Goal: Complete application form: Complete application form

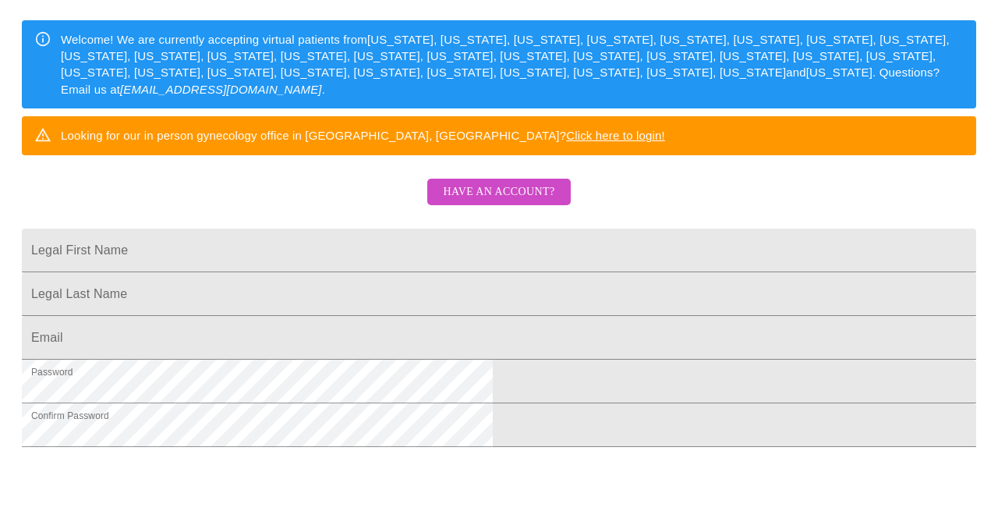
scroll to position [253, 0]
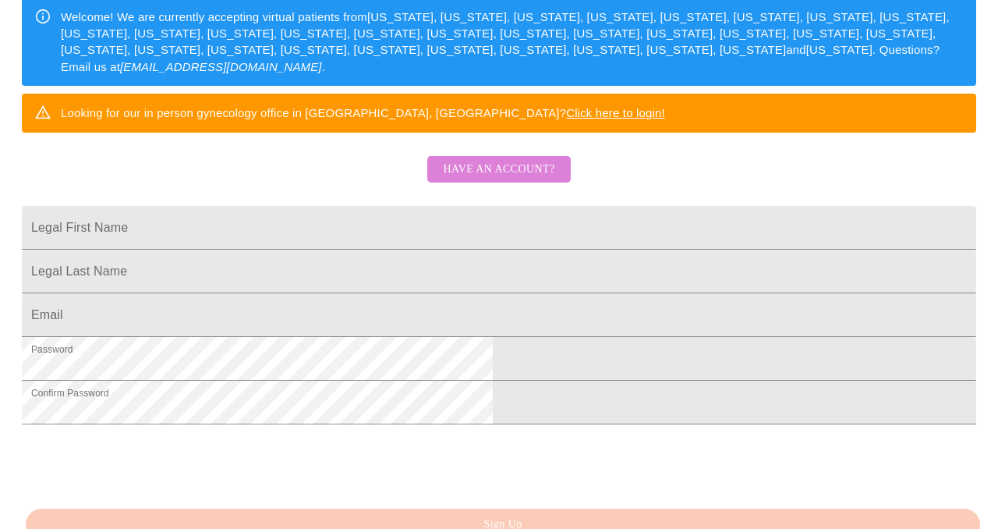
click at [515, 179] on span "Have an account?" at bounding box center [498, 169] width 111 height 19
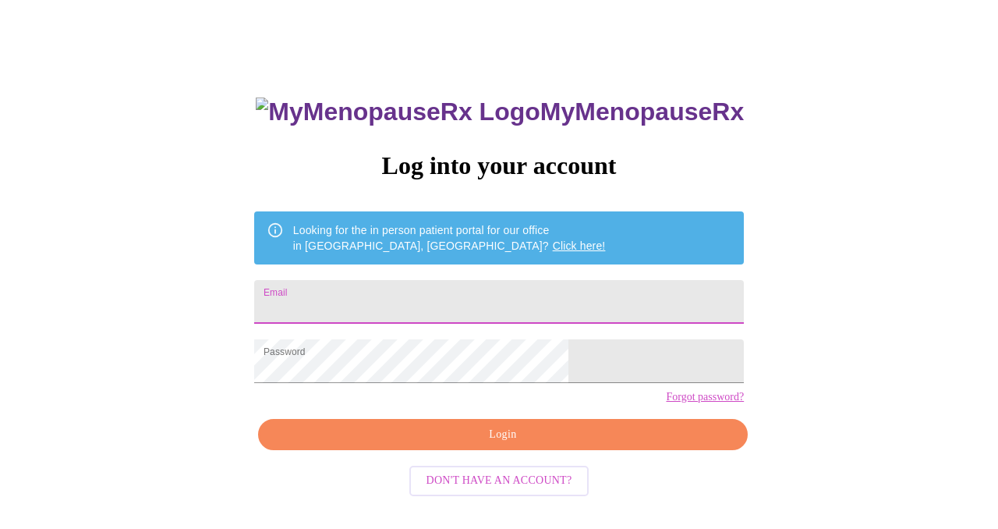
click at [374, 296] on input "Email" at bounding box center [499, 302] width 490 height 44
click at [431, 299] on input "Email" at bounding box center [499, 302] width 490 height 44
type input "[EMAIL_ADDRESS][DOMAIN_NAME]"
click at [493, 444] on span "Login" at bounding box center [503, 434] width 454 height 19
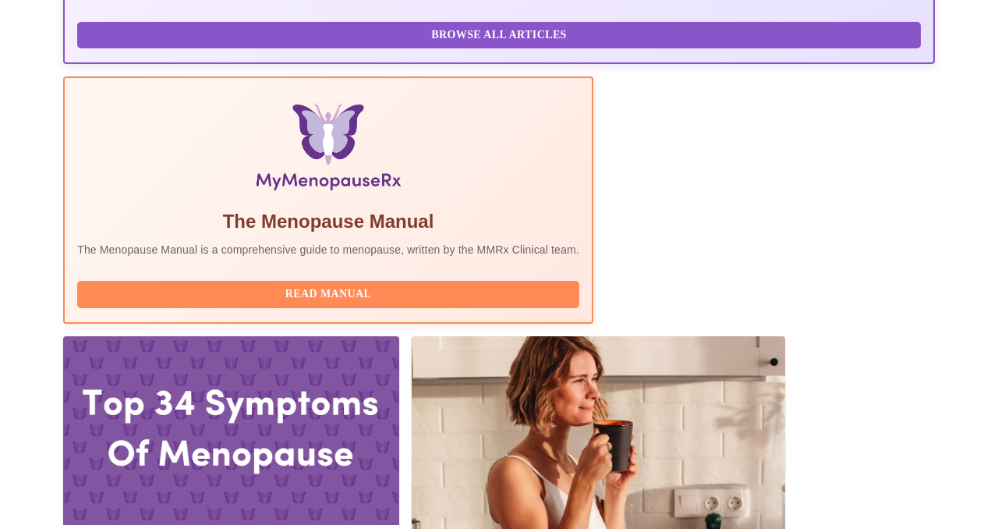
scroll to position [448, 0]
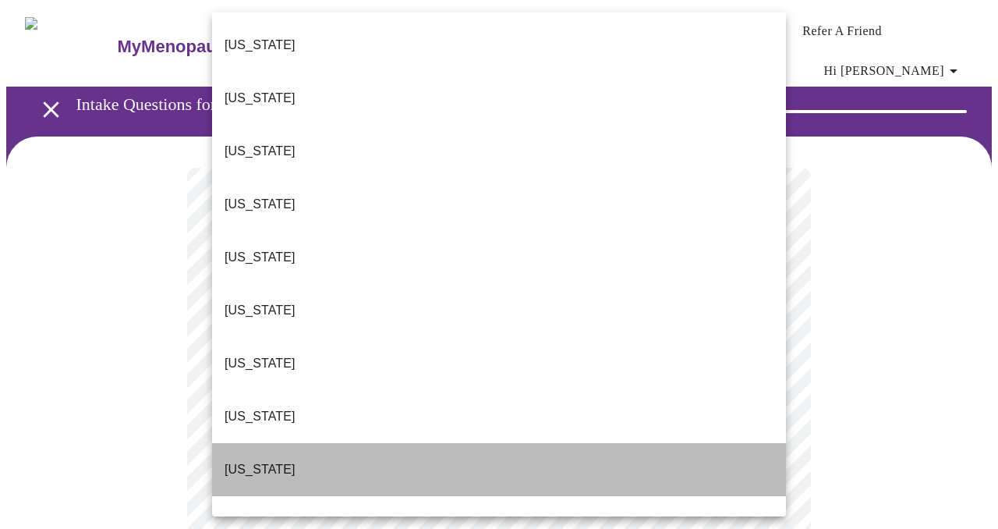
click at [735, 443] on li "[US_STATE]" at bounding box center [499, 469] width 574 height 53
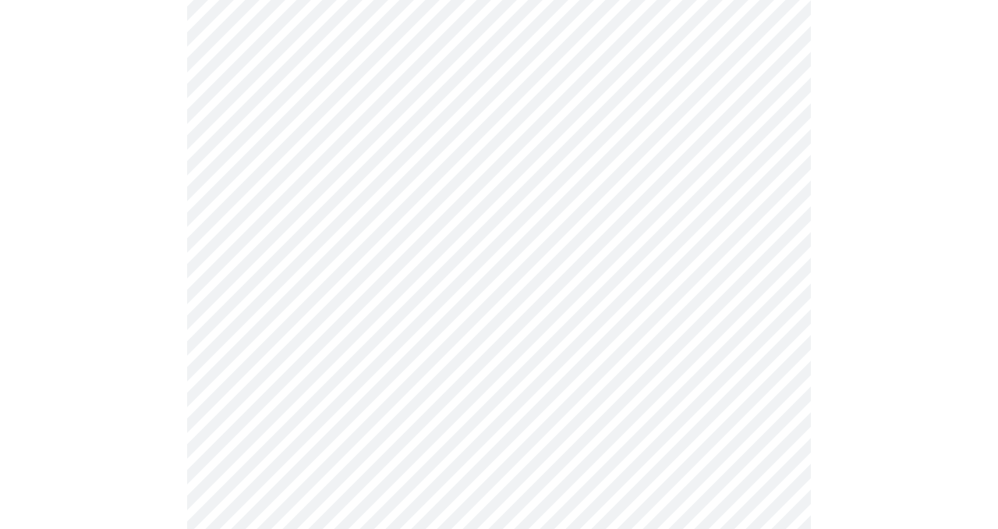
scroll to position [225, 0]
click at [767, 223] on body "MyMenopauseRx Appointments Messaging Labs Uploads Medications Community Refer a…" at bounding box center [498, 499] width 985 height 1437
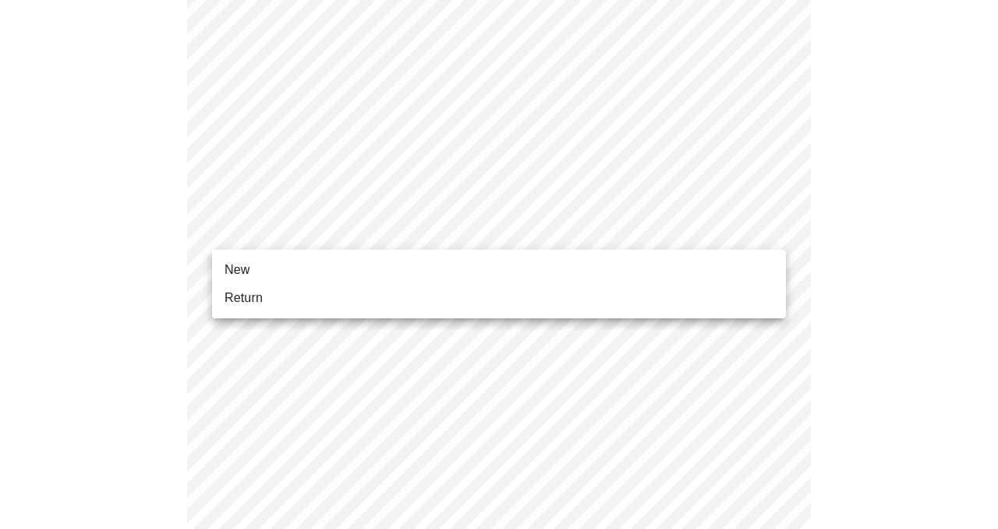
click at [748, 285] on li "Return" at bounding box center [499, 298] width 574 height 28
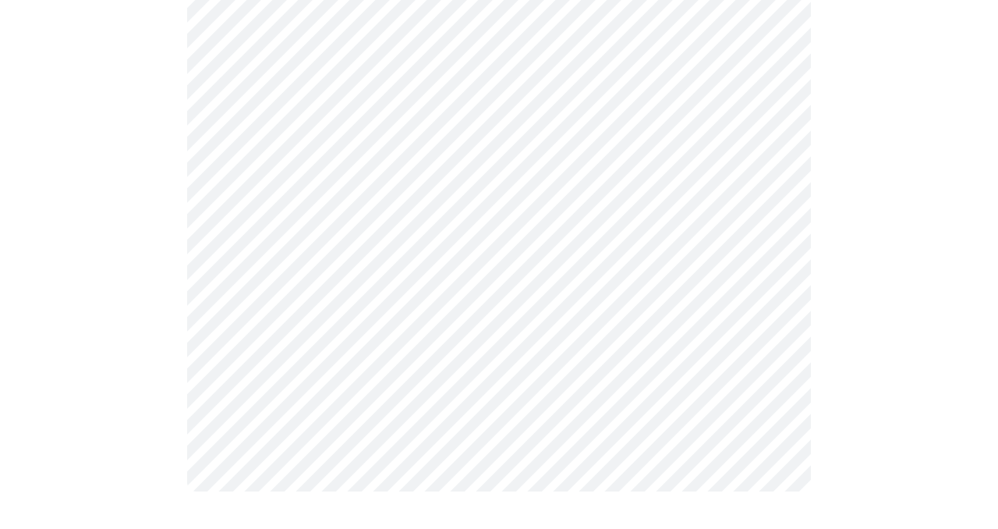
scroll to position [0, 0]
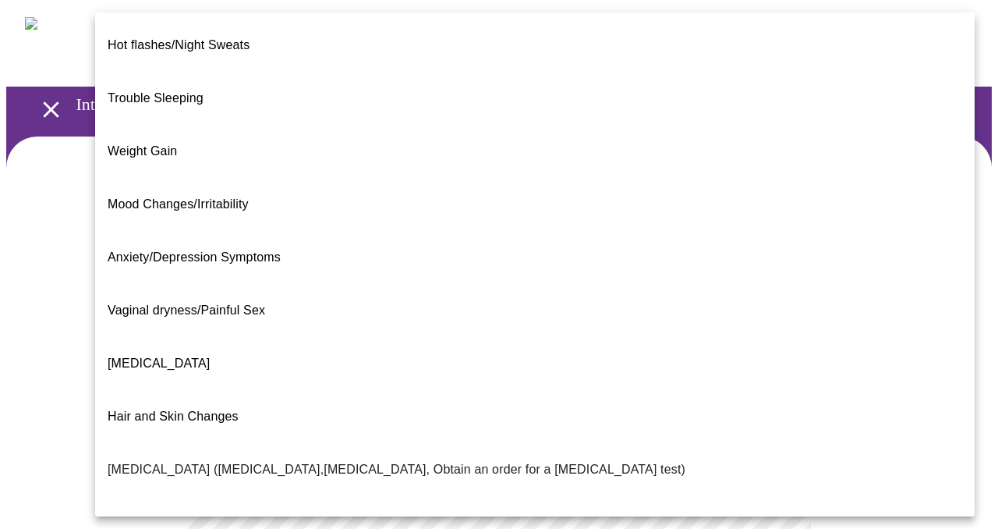
click at [769, 318] on body "MyMenopauseRx Appointments Messaging Labs Uploads Medications Community Refer a…" at bounding box center [498, 485] width 985 height 959
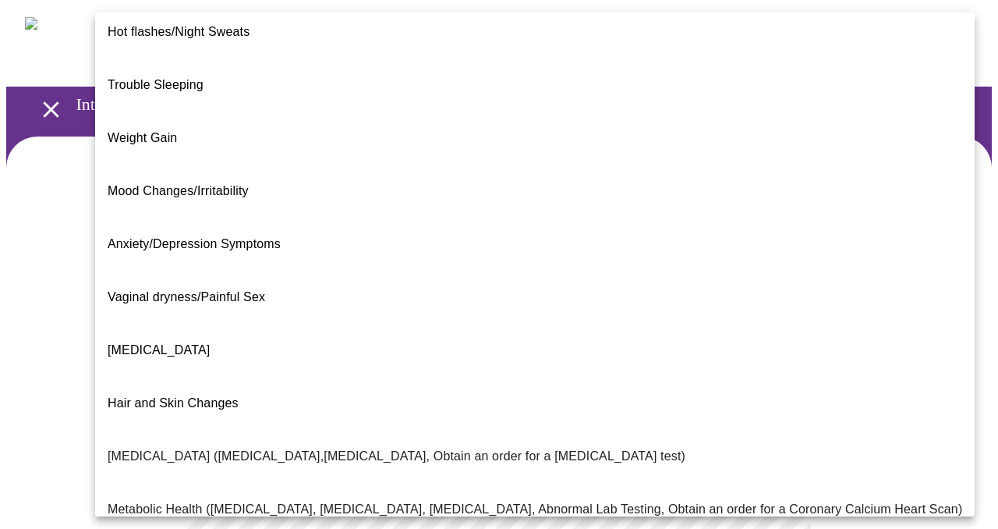
scroll to position [7, 0]
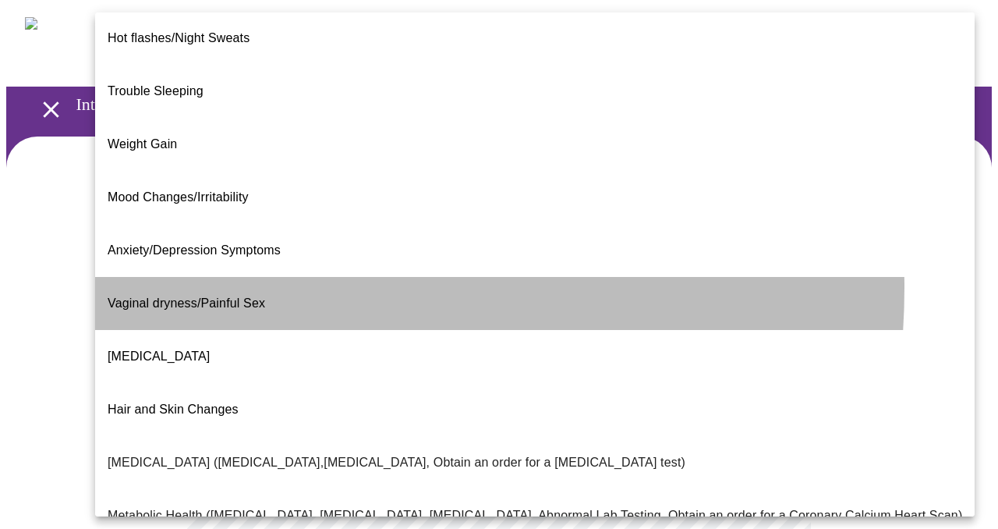
click at [249, 296] on span "Vaginal dryness/Painful Sex" at bounding box center [186, 302] width 157 height 13
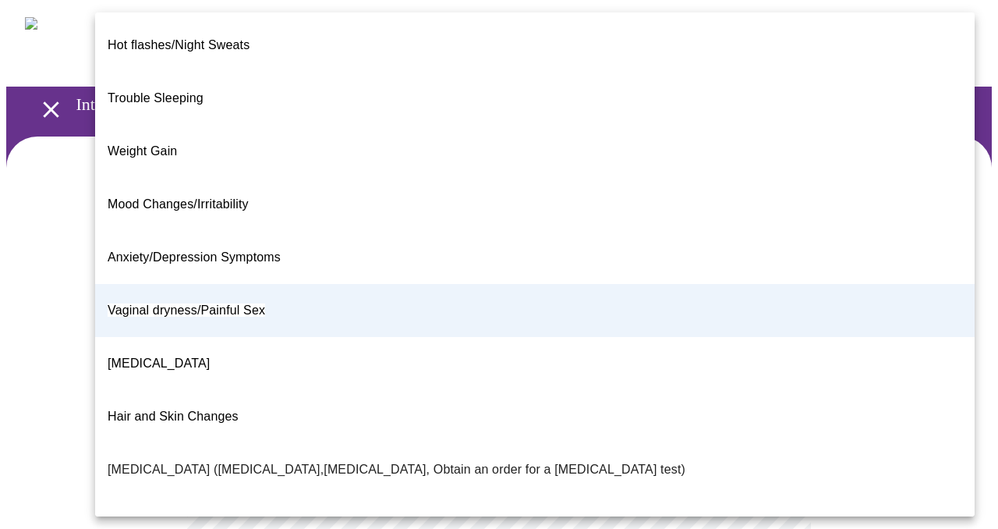
click at [766, 324] on body "MyMenopauseRx Appointments Messaging Labs Uploads Medications Community Refer a…" at bounding box center [498, 481] width 985 height 950
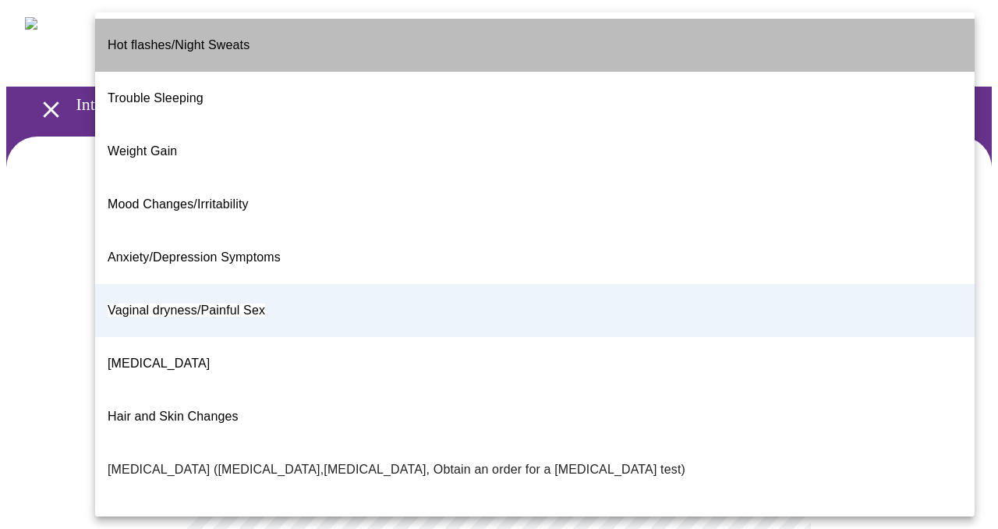
click at [676, 41] on li "Hot flashes/Night Sweats" at bounding box center [534, 45] width 879 height 53
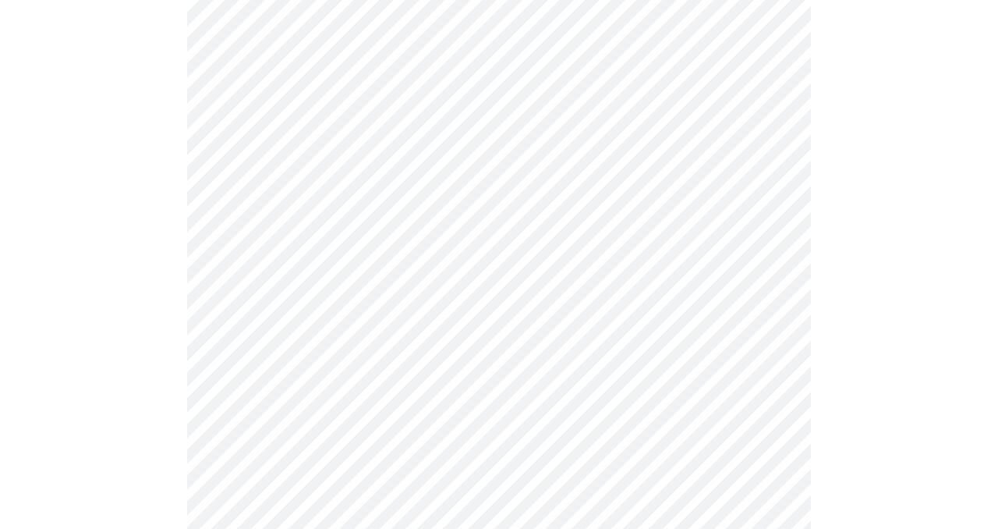
scroll to position [184, 0]
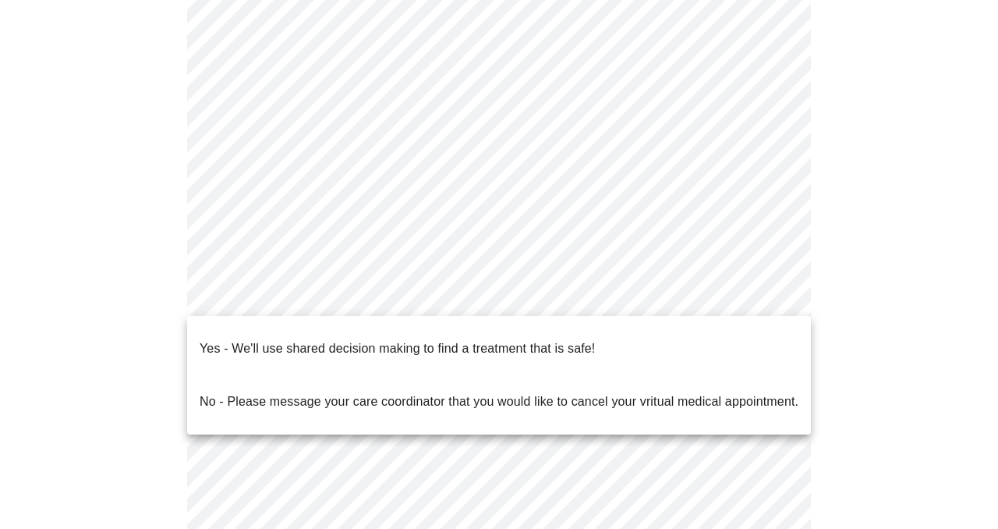
click at [768, 288] on body "MyMenopauseRx Appointments Messaging Labs Uploads Medications Community Refer a…" at bounding box center [498, 297] width 985 height 950
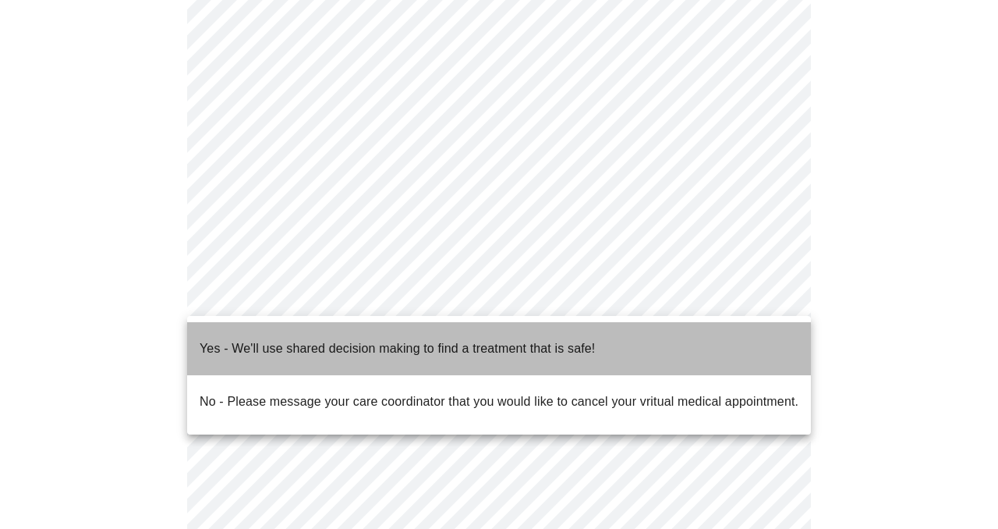
click at [734, 345] on li "Yes - We'll use shared decision making to find a treatment that is safe!" at bounding box center [499, 348] width 624 height 53
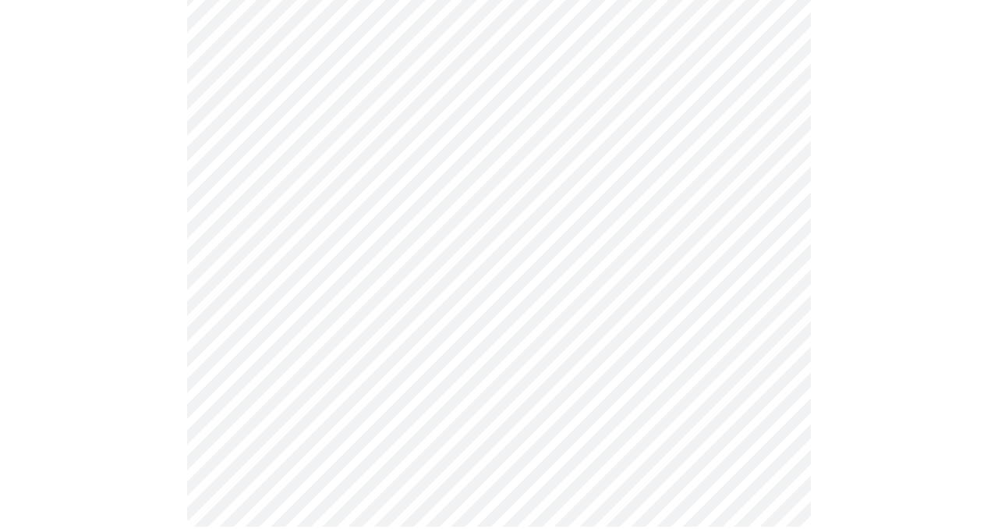
scroll to position [0, 0]
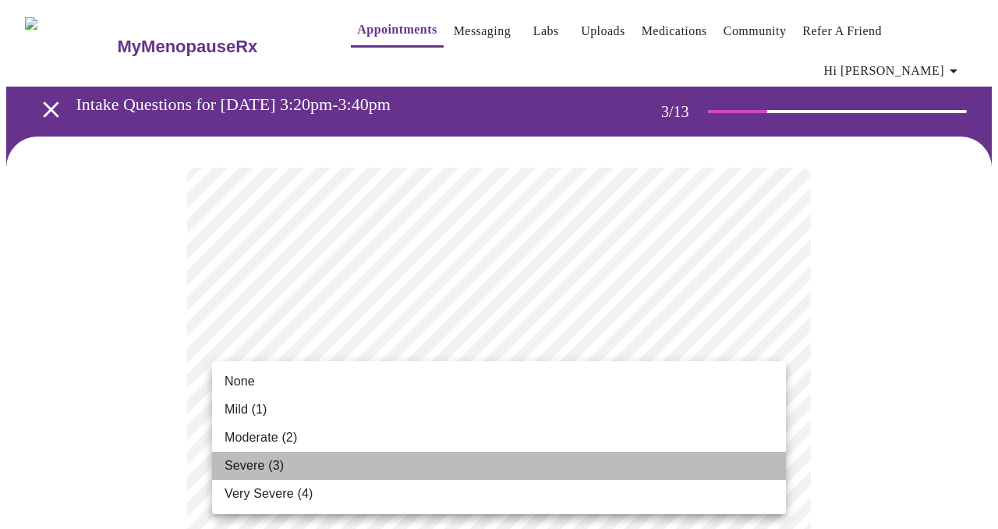
click at [707, 465] on li "Severe (3)" at bounding box center [499, 465] width 574 height 28
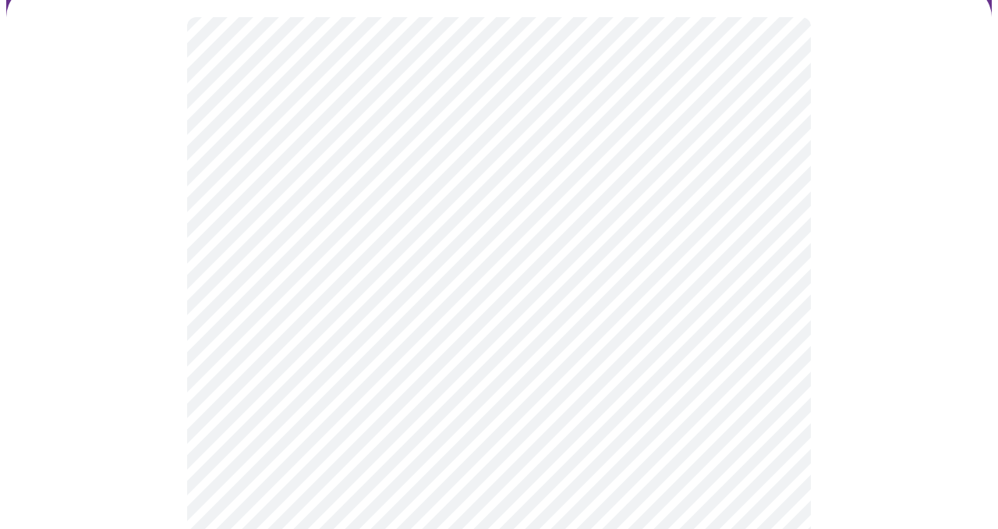
scroll to position [152, 0]
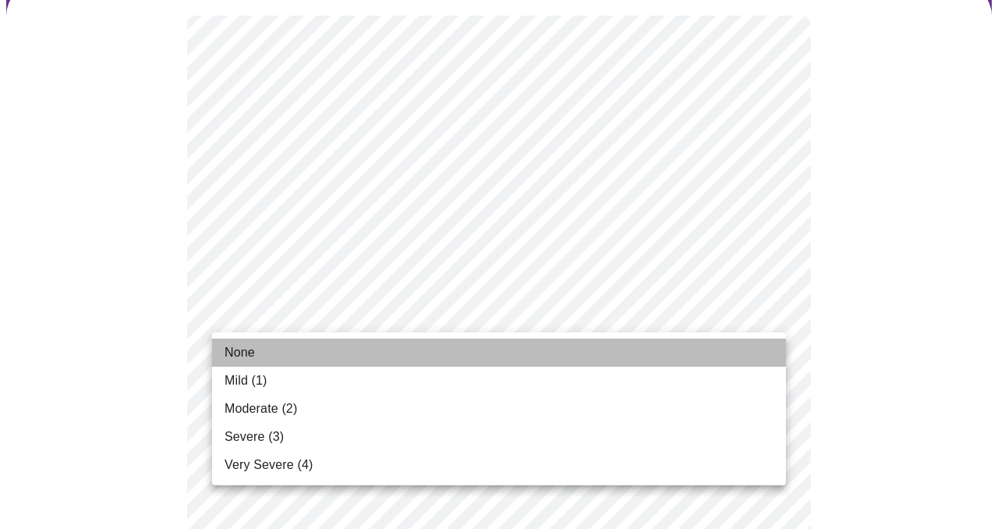
click at [755, 345] on li "None" at bounding box center [499, 352] width 574 height 28
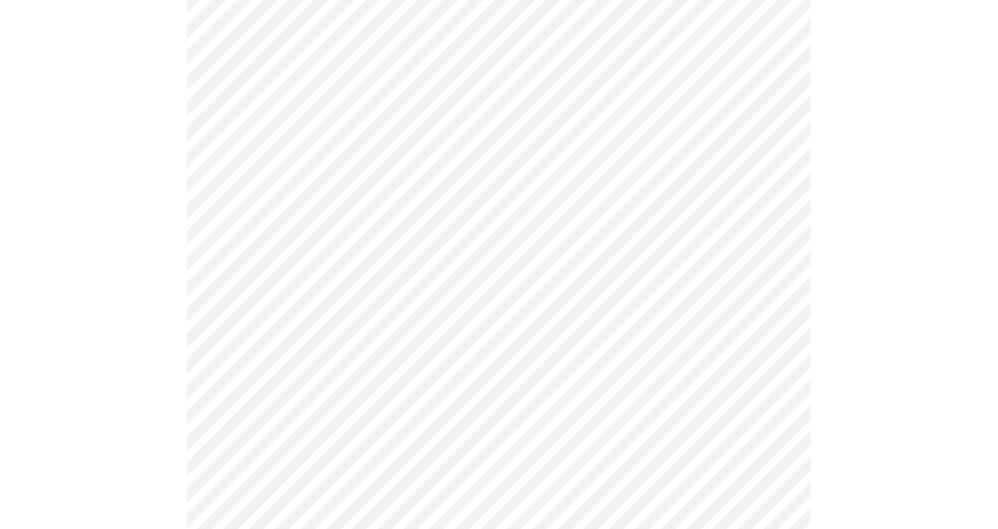
scroll to position [305, 0]
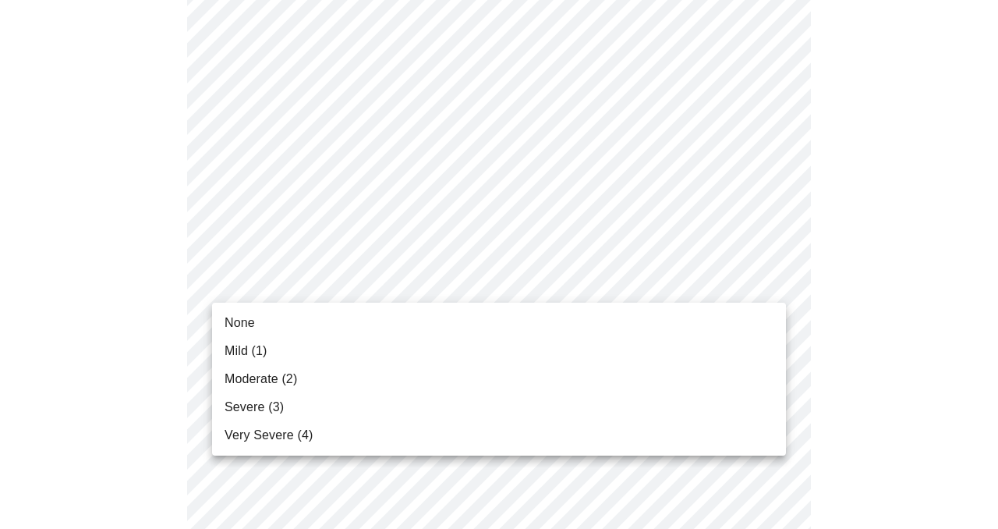
click at [734, 378] on li "Moderate (2)" at bounding box center [499, 379] width 574 height 28
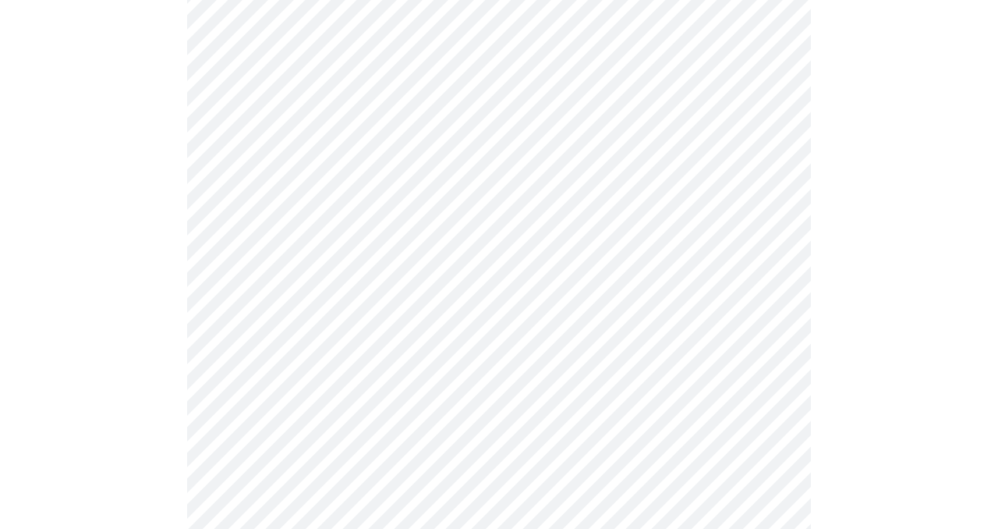
scroll to position [440, 0]
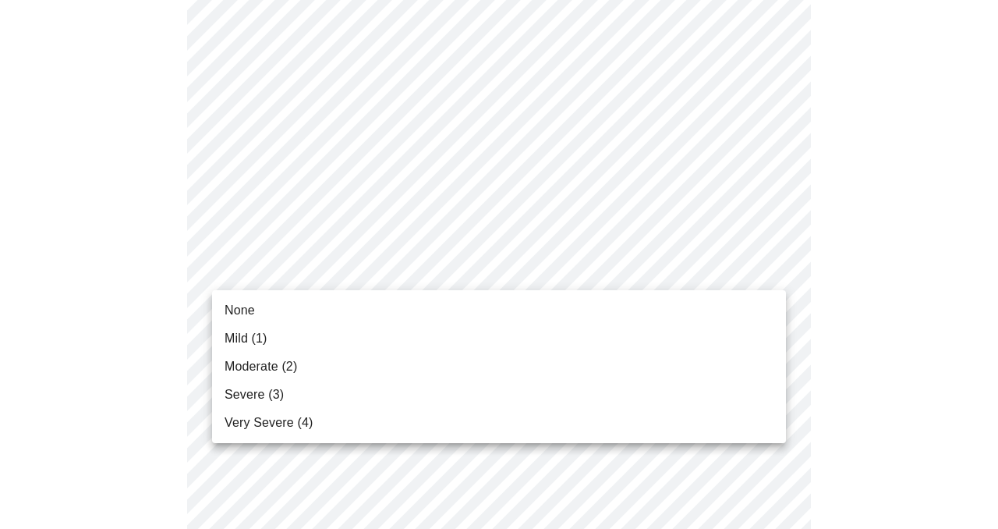
click at [753, 328] on li "Mild (1)" at bounding box center [499, 338] width 574 height 28
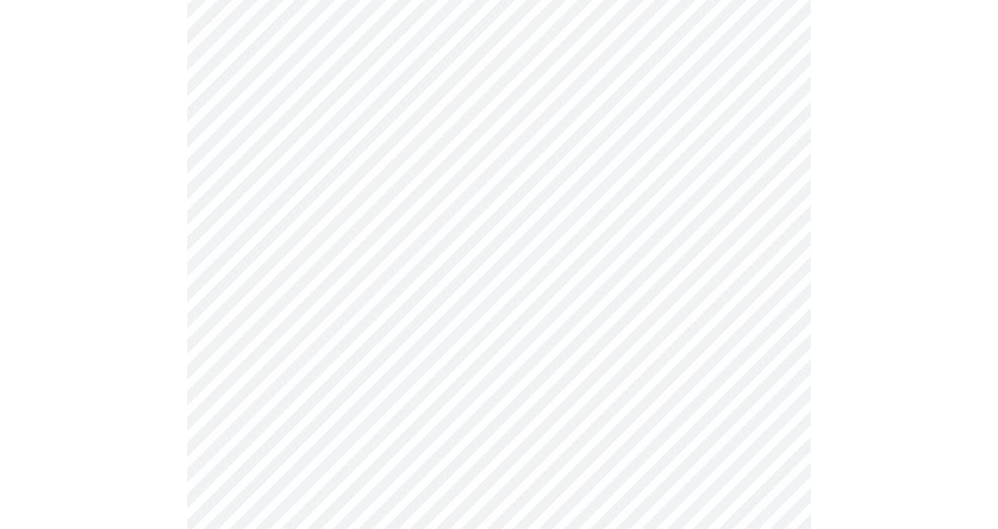
scroll to position [605, 0]
click at [771, 203] on body "MyMenopauseRx Appointments Messaging Labs Uploads Medications Community Refer a…" at bounding box center [498, 405] width 985 height 2008
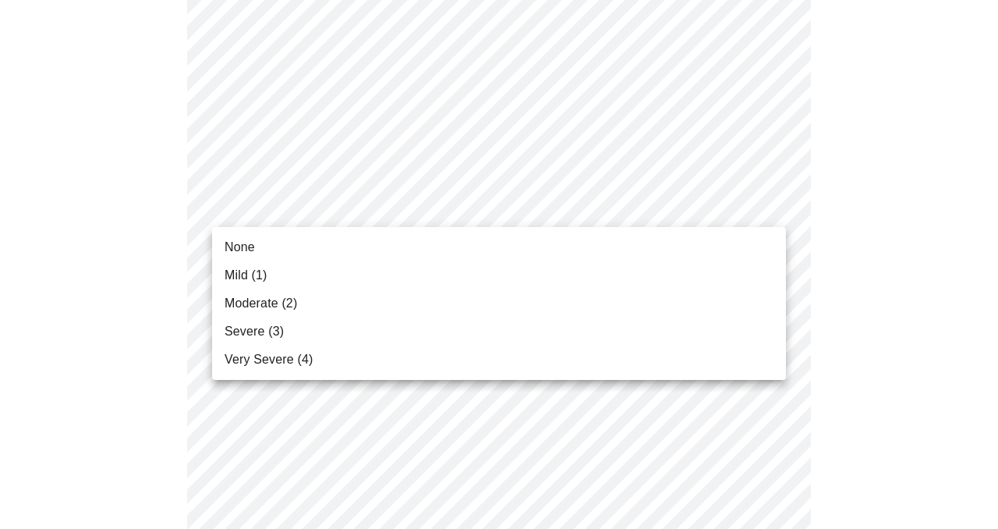
click at [742, 296] on li "Moderate (2)" at bounding box center [499, 303] width 574 height 28
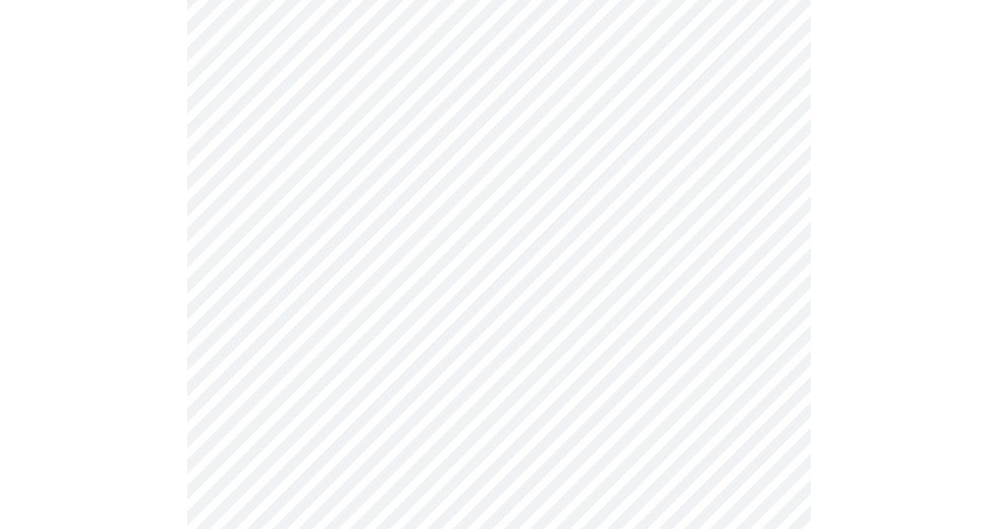
scroll to position [744, 0]
click at [768, 162] on body "MyMenopauseRx Appointments Messaging Labs Uploads Medications Community Refer a…" at bounding box center [498, 255] width 985 height 1986
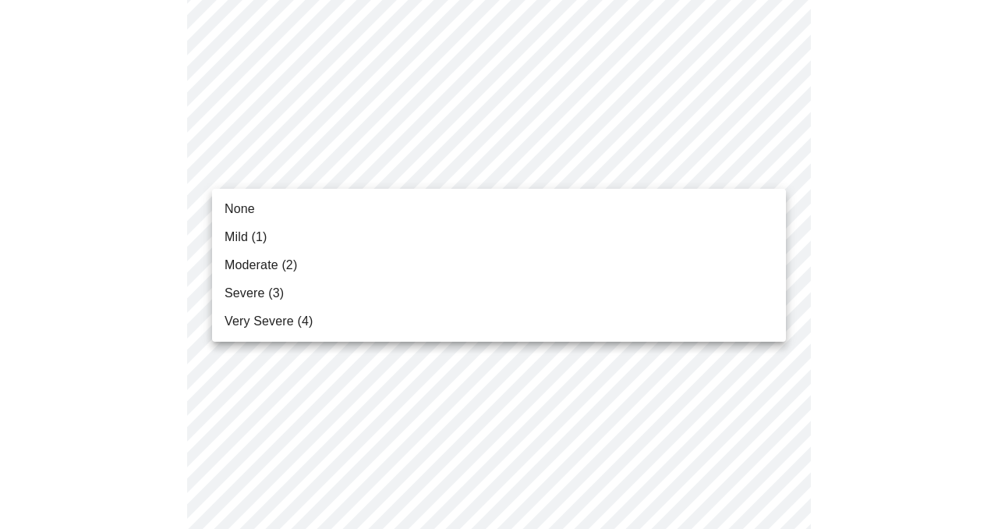
click at [748, 232] on li "Mild (1)" at bounding box center [499, 237] width 574 height 28
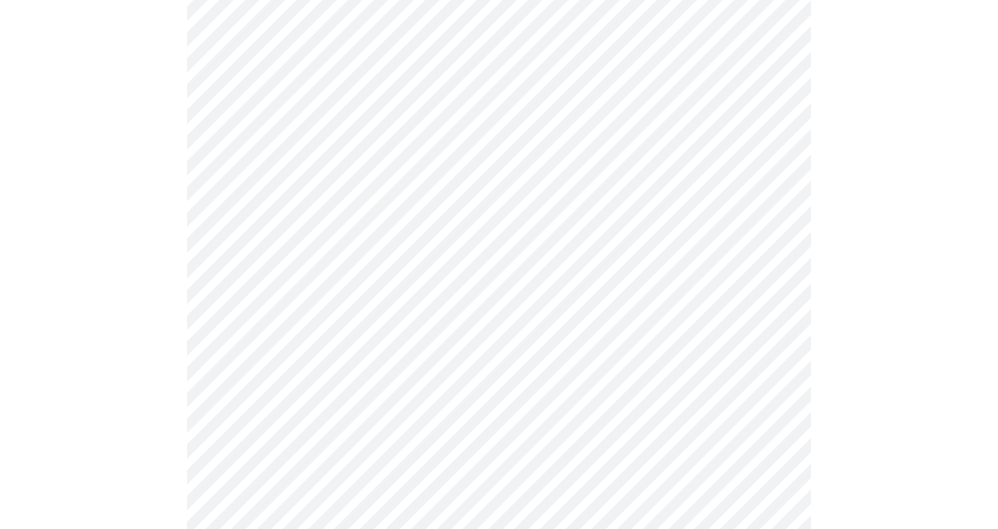
scroll to position [868, 0]
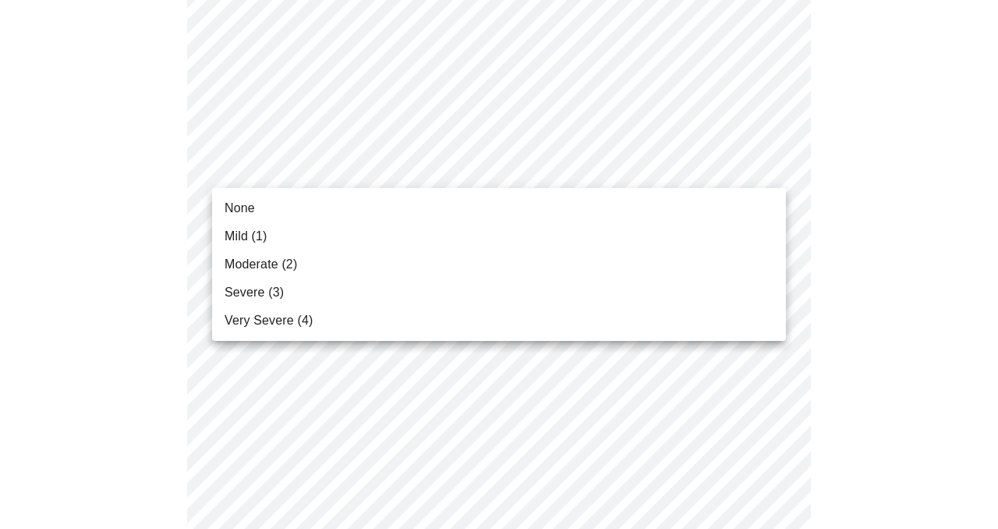
click at [769, 165] on body "MyMenopauseRx Appointments Messaging Labs Uploads Medications Community Refer a…" at bounding box center [498, 120] width 985 height 1964
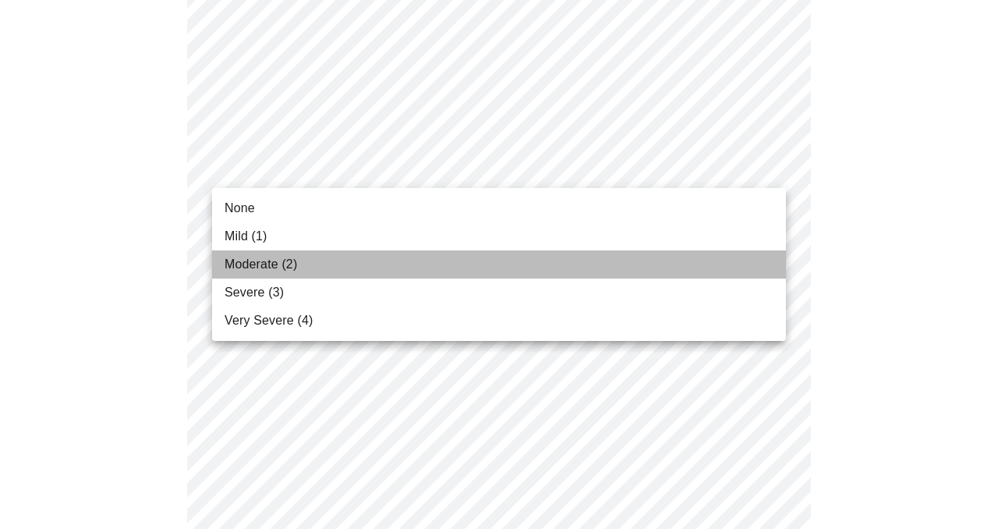
click at [745, 260] on li "Moderate (2)" at bounding box center [499, 264] width 574 height 28
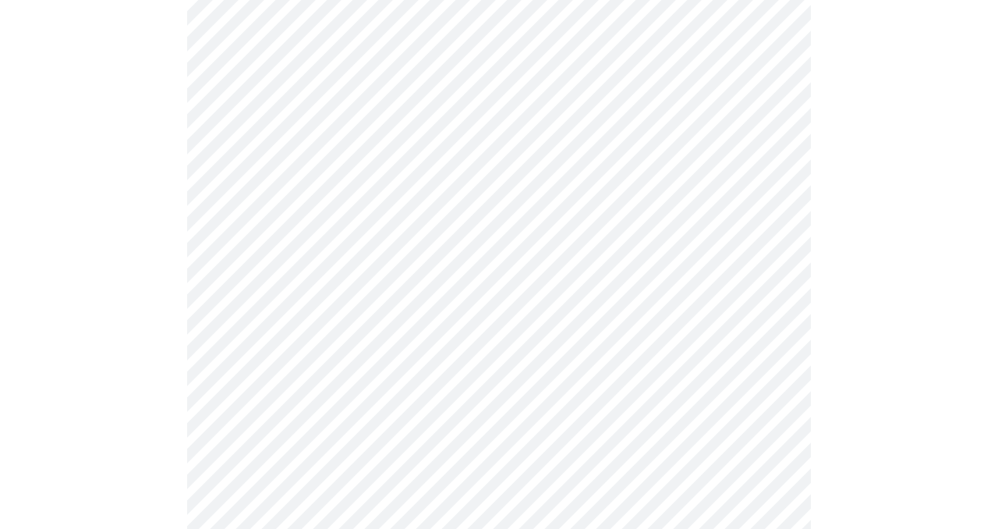
scroll to position [1010, 0]
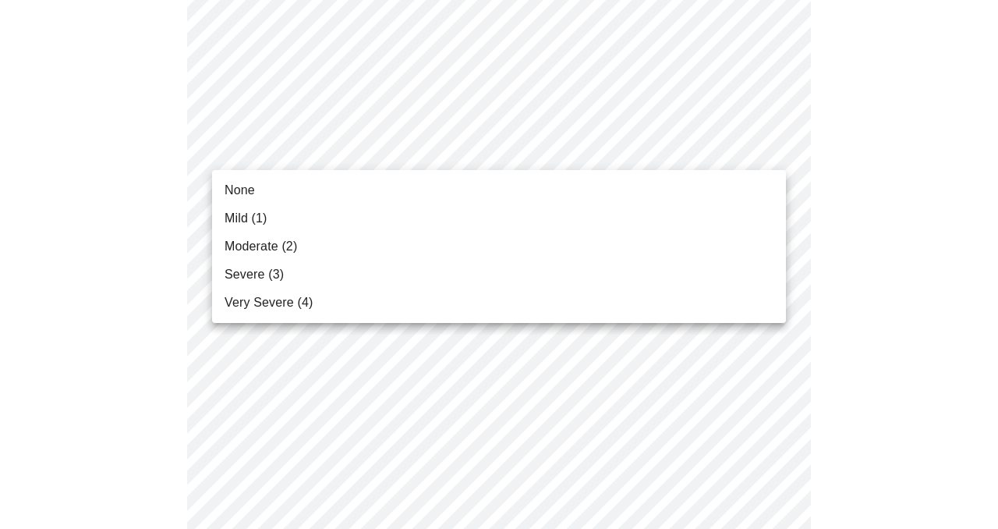
click at [683, 278] on li "Severe (3)" at bounding box center [499, 274] width 574 height 28
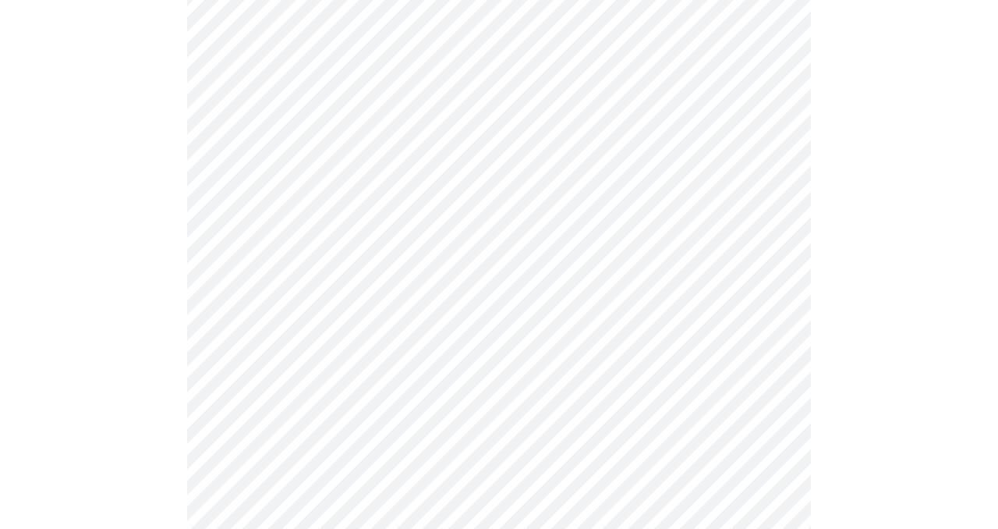
scroll to position [1160, 0]
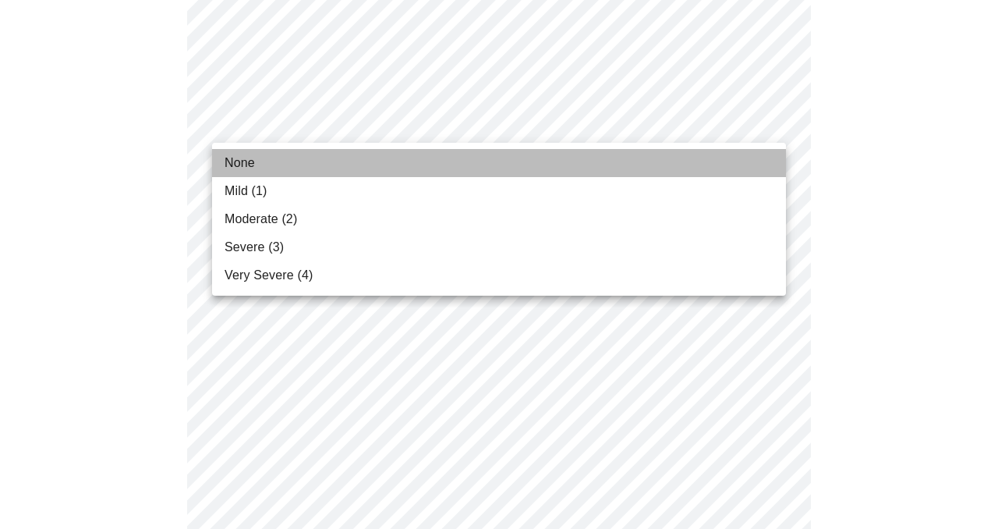
click at [729, 150] on li "None" at bounding box center [499, 163] width 574 height 28
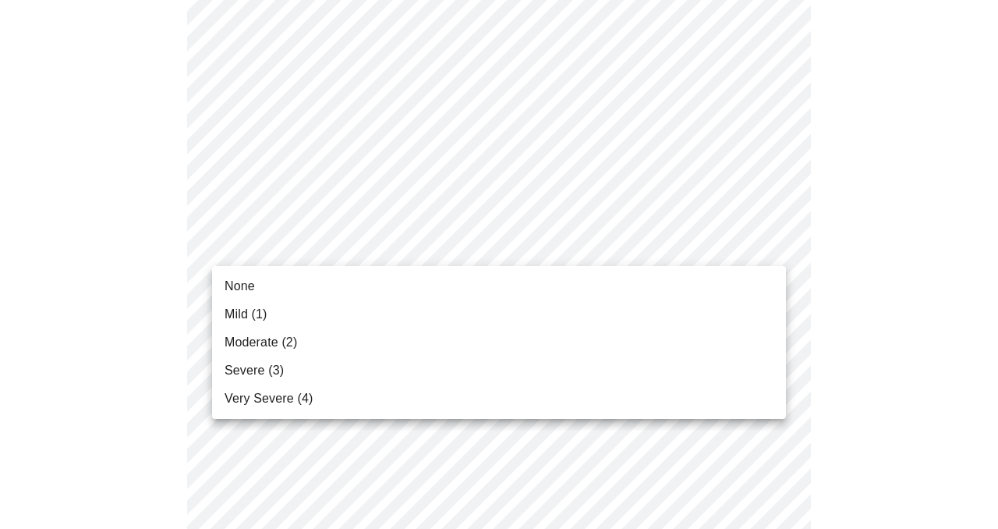
click at [727, 363] on li "Severe (3)" at bounding box center [499, 370] width 574 height 28
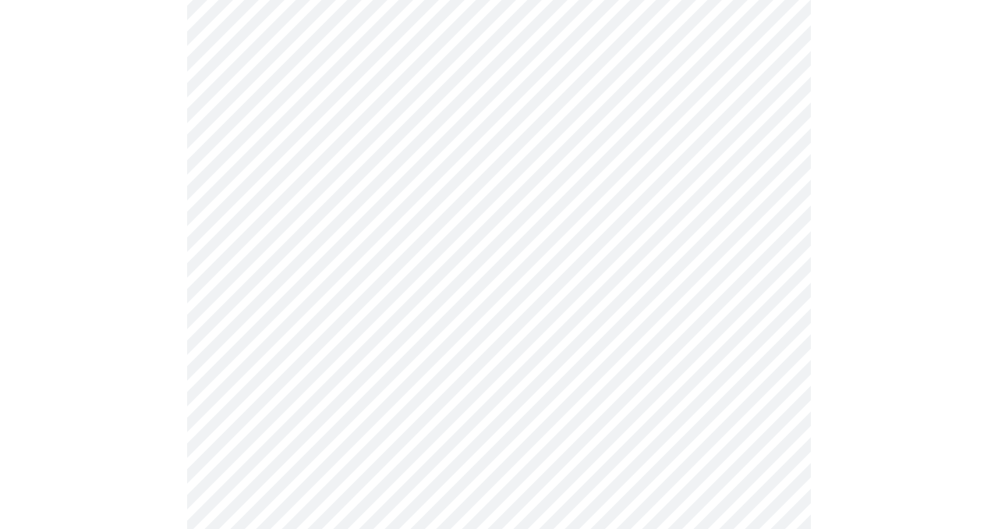
scroll to position [1275, 0]
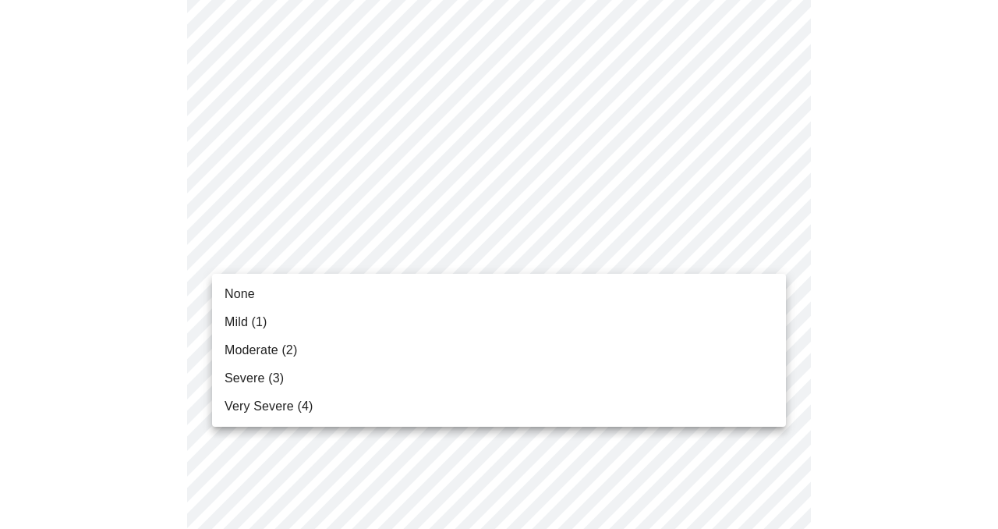
click at [720, 374] on li "Severe (3)" at bounding box center [499, 378] width 574 height 28
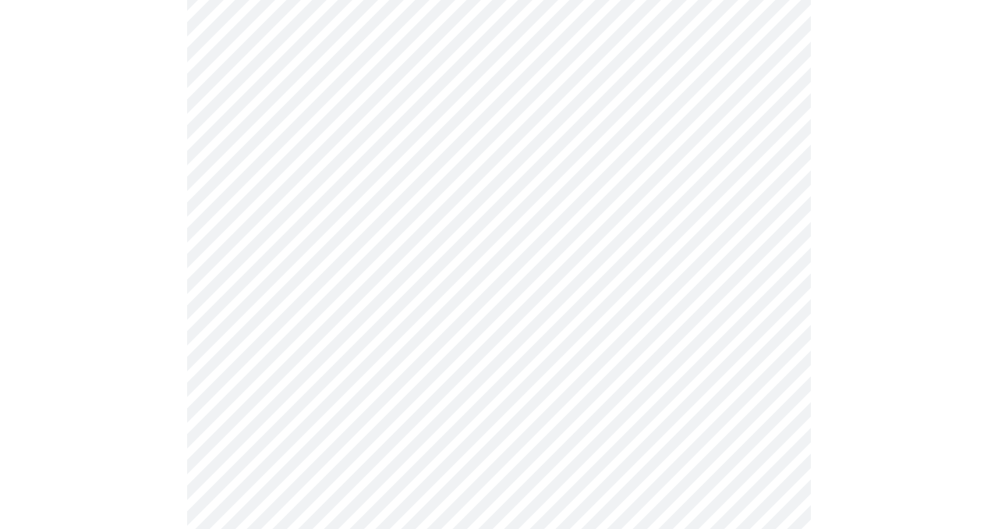
scroll to position [637, 0]
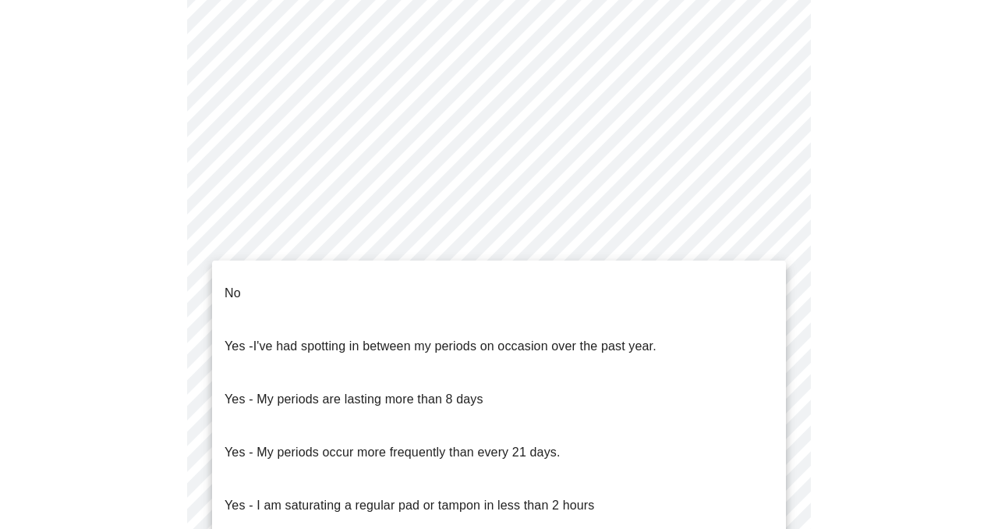
click at [770, 306] on body "MyMenopauseRx Appointments Messaging Labs Uploads Medications Community Refer a…" at bounding box center [498, 149] width 985 height 1561
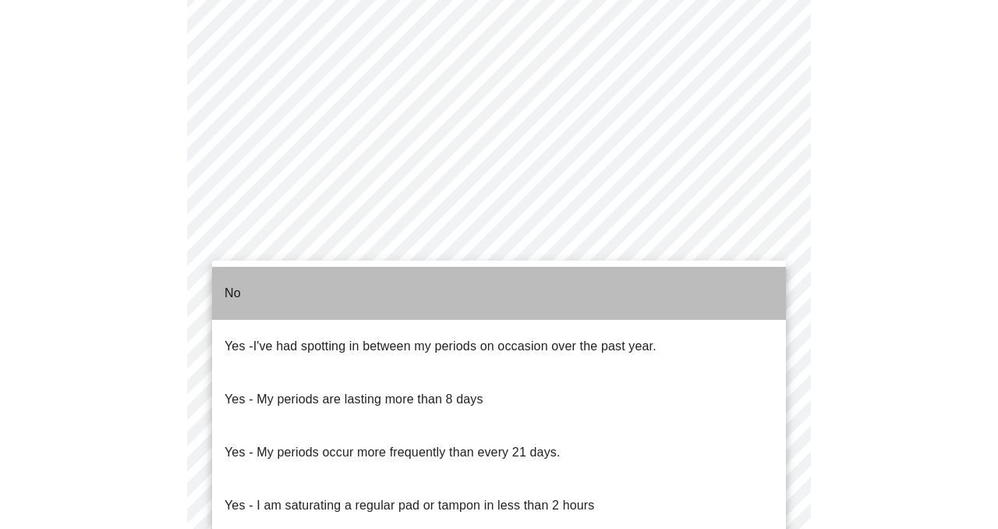
click at [770, 306] on li "No" at bounding box center [499, 293] width 574 height 53
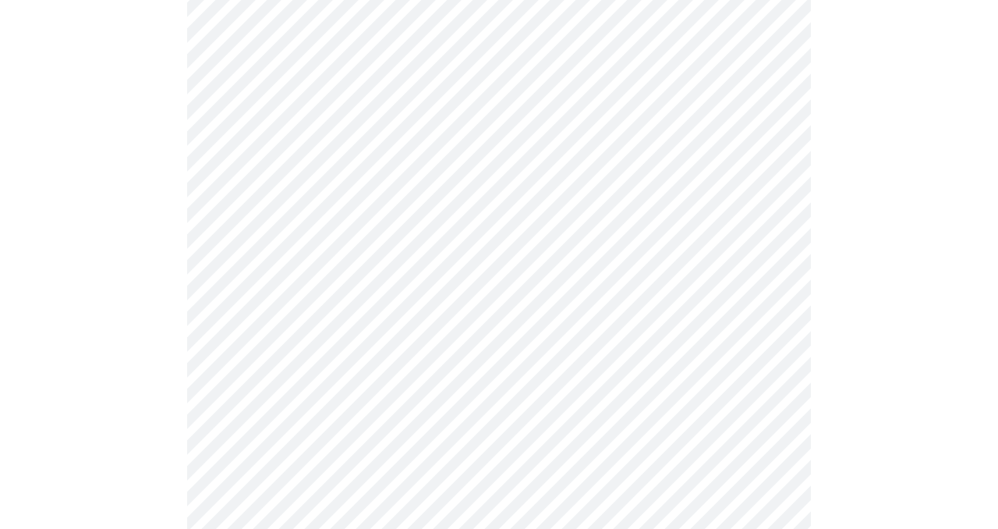
scroll to position [711, 0]
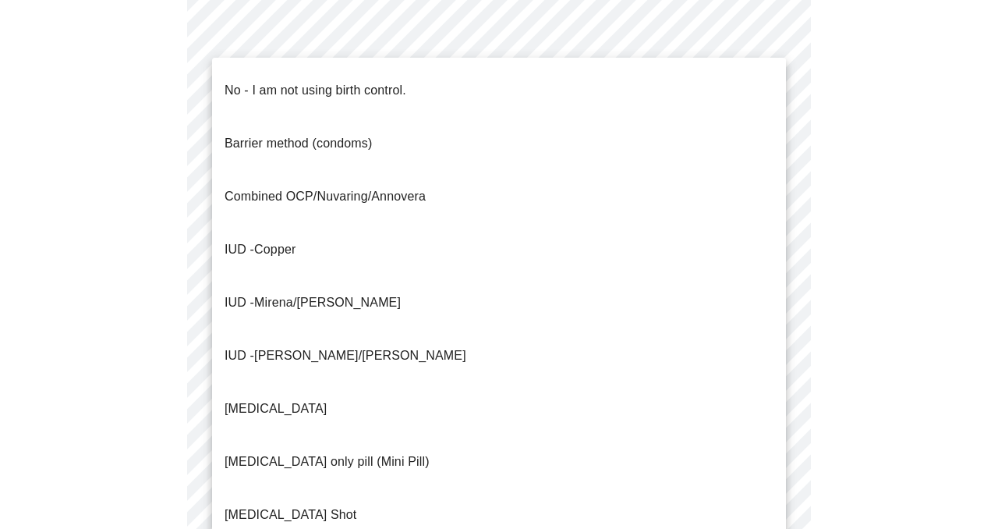
click at [771, 350] on body "MyMenopauseRx Appointments Messaging Labs Uploads Medications Community Refer a…" at bounding box center [498, 70] width 985 height 1551
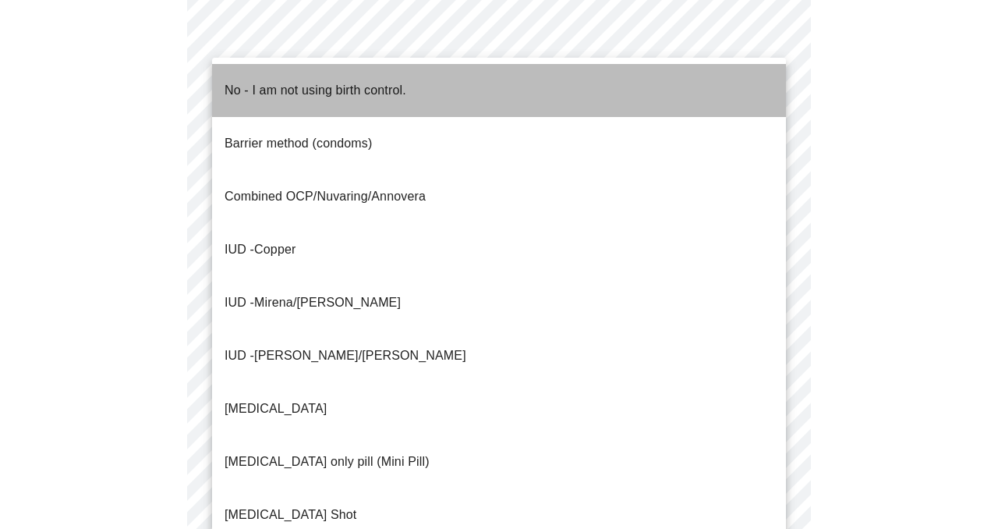
click at [663, 79] on li "No - I am not using birth control." at bounding box center [499, 90] width 574 height 53
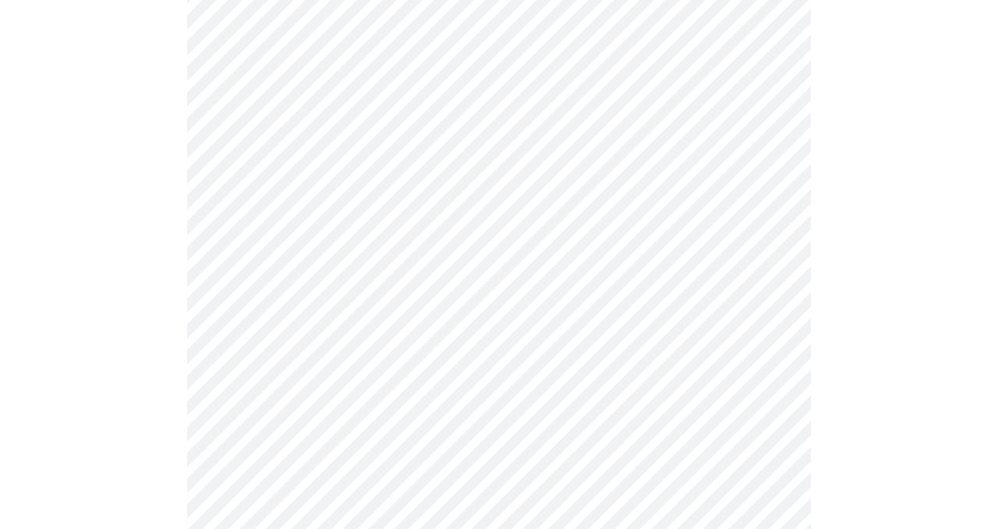
scroll to position [947, 0]
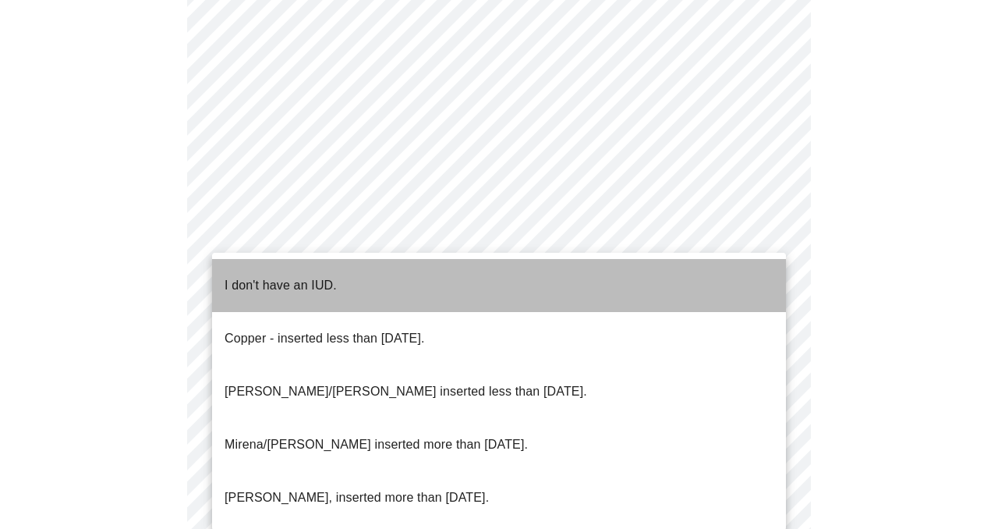
click at [745, 272] on li "I don't have an IUD." at bounding box center [499, 285] width 574 height 53
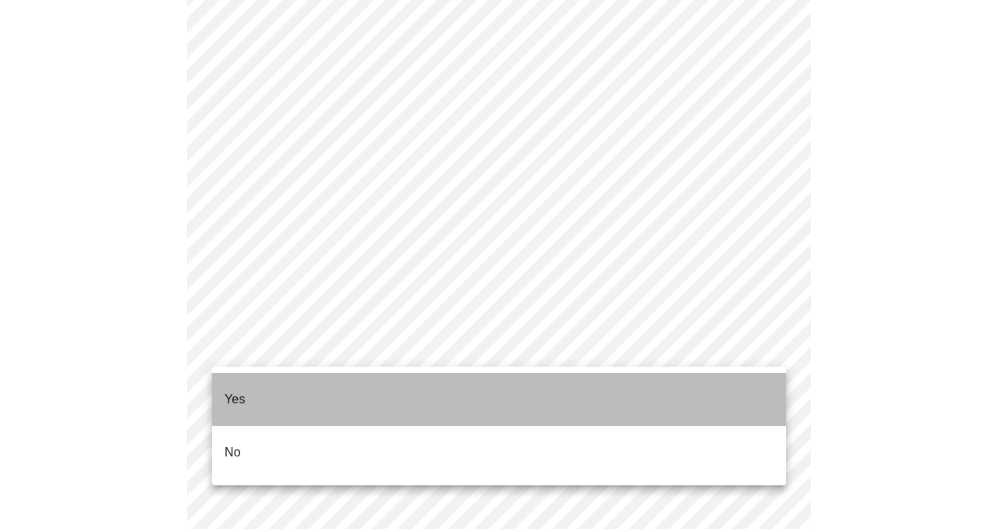
click at [740, 383] on li "Yes" at bounding box center [499, 399] width 574 height 53
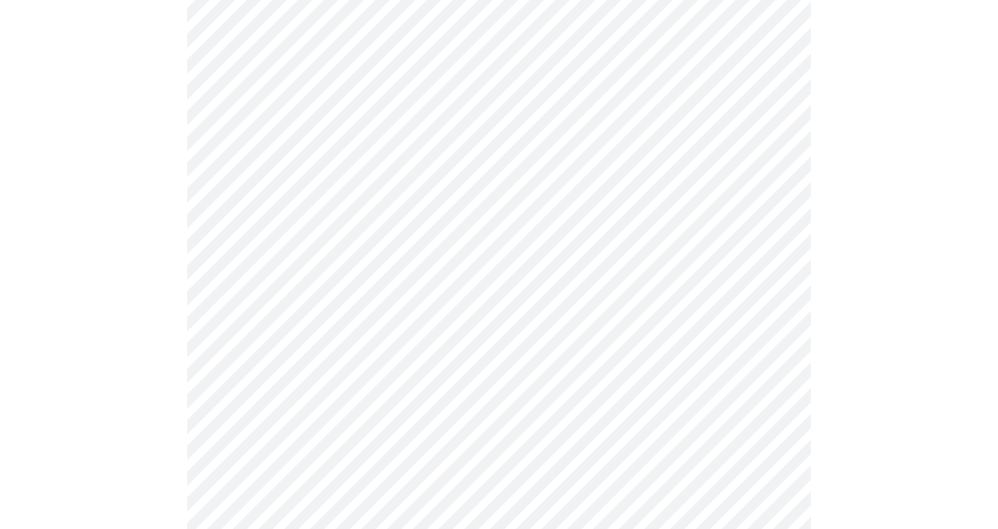
scroll to position [4200, 0]
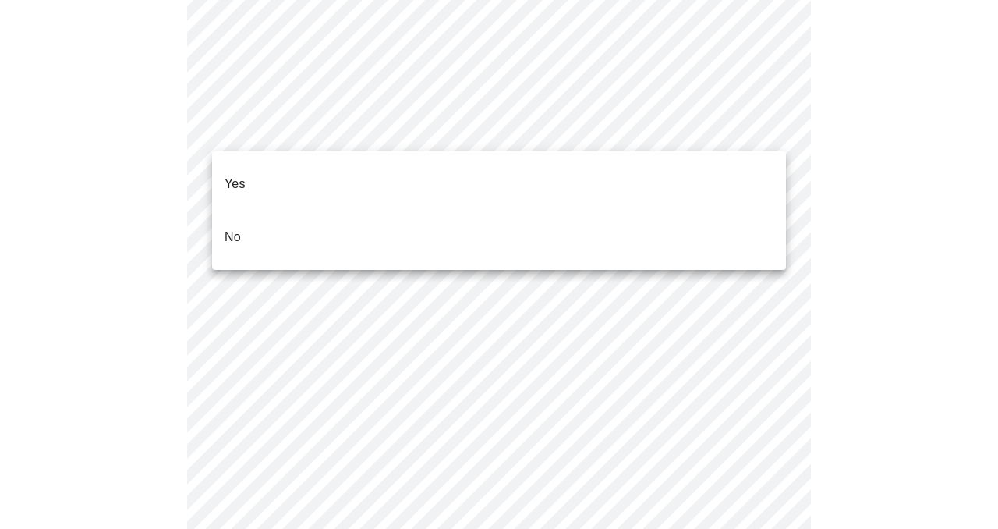
click at [748, 210] on li "No" at bounding box center [499, 236] width 574 height 53
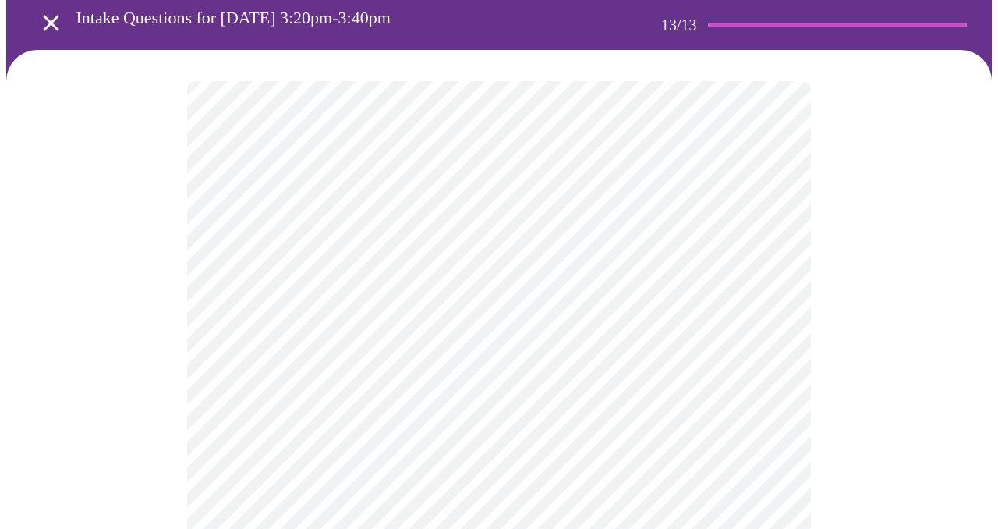
scroll to position [83, 0]
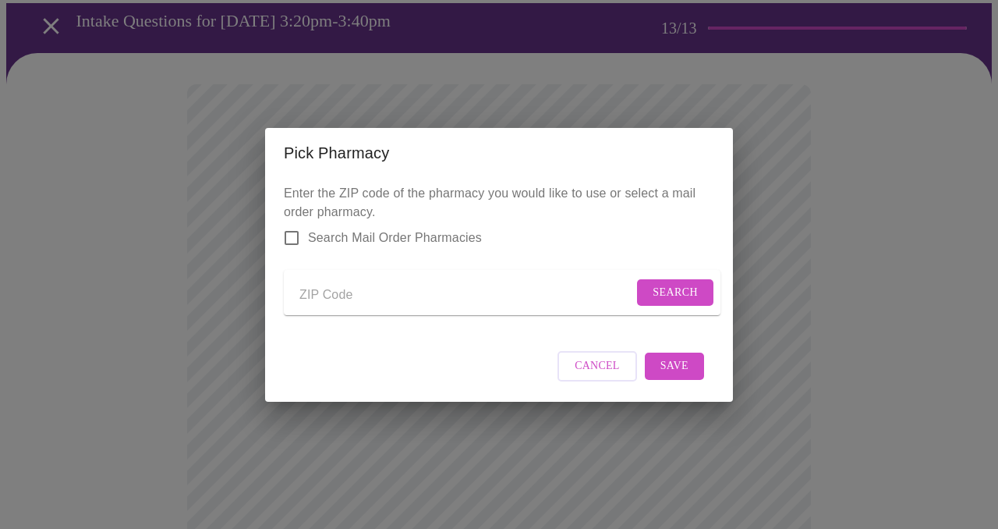
click at [317, 290] on input "Send a message to your care team" at bounding box center [466, 295] width 334 height 25
type input "32162"
click at [677, 292] on span "Search" at bounding box center [674, 292] width 45 height 19
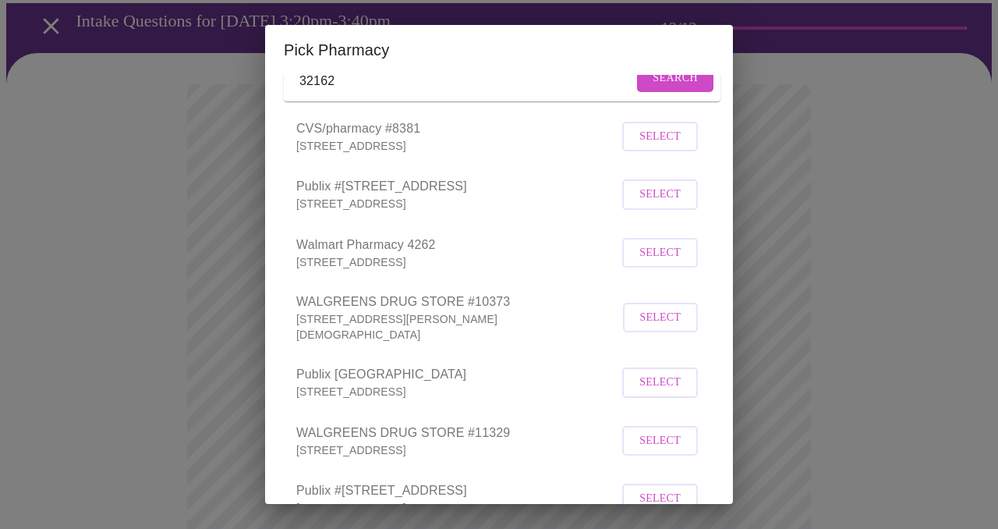
scroll to position [115, 0]
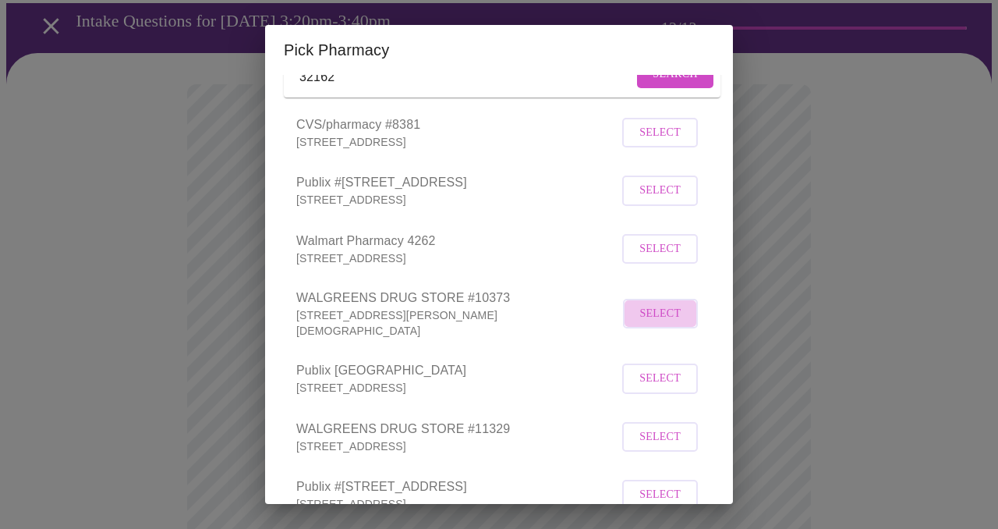
click at [661, 324] on span "Select" at bounding box center [660, 313] width 41 height 19
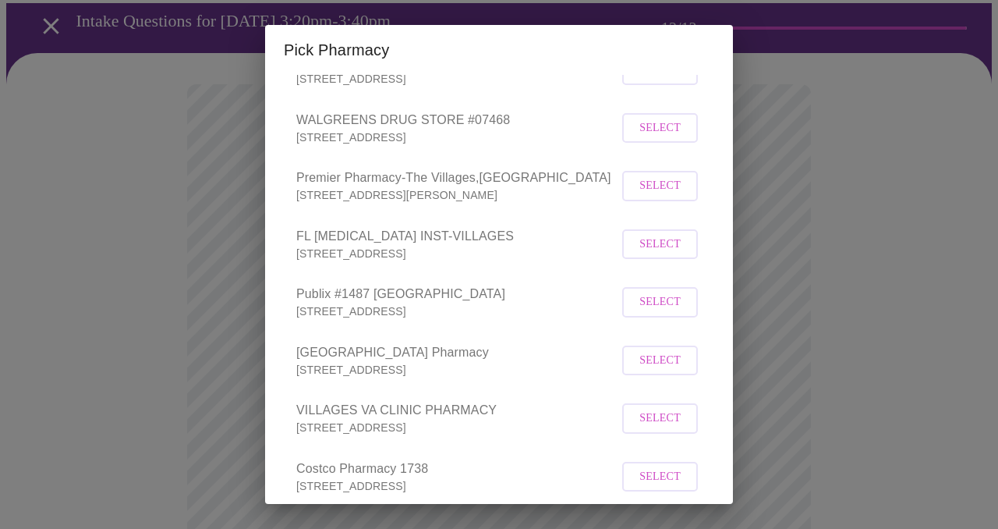
scroll to position [642, 0]
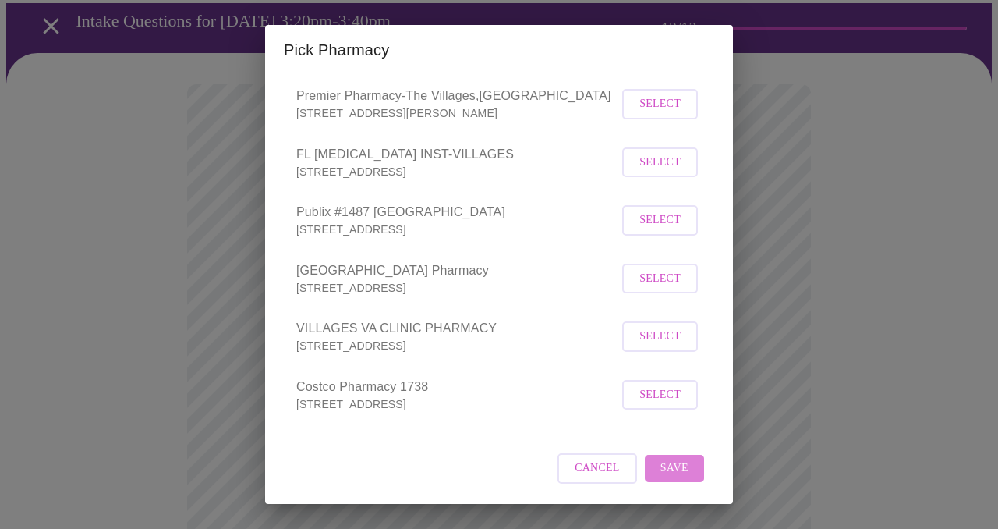
click at [669, 470] on span "Save" at bounding box center [674, 467] width 28 height 19
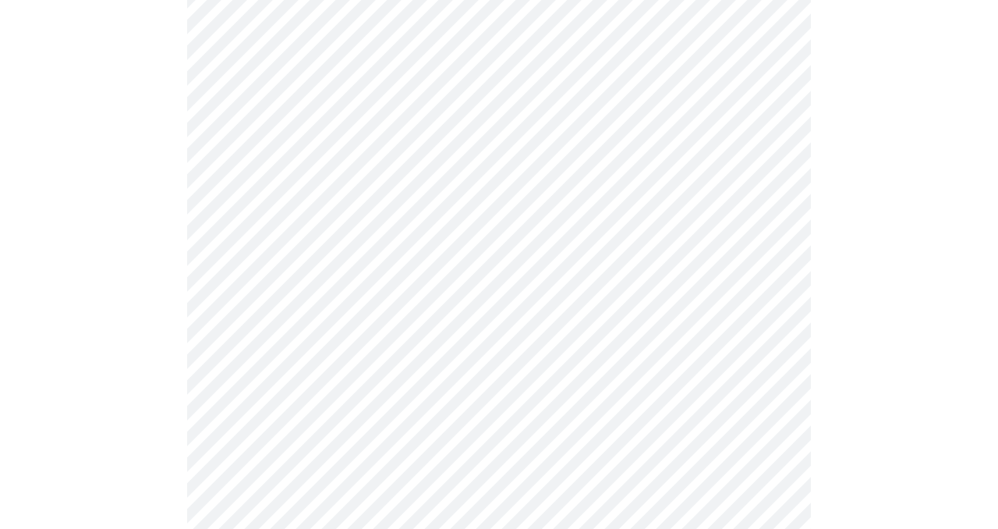
scroll to position [906, 0]
